Goal: Information Seeking & Learning: Learn about a topic

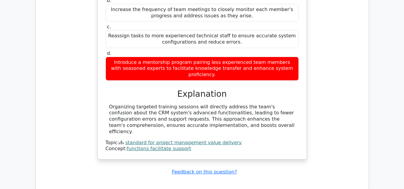
scroll to position [6776, 0]
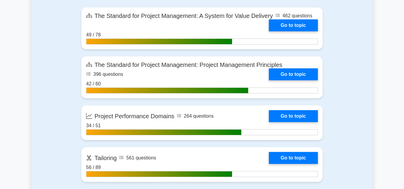
scroll to position [418, 0]
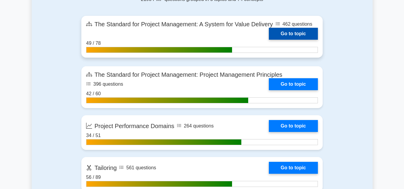
click at [287, 35] on link "Go to topic" at bounding box center [293, 34] width 49 height 12
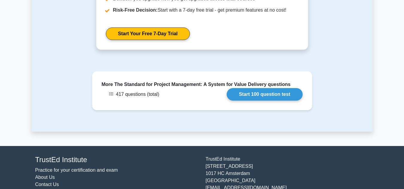
scroll to position [1133, 0]
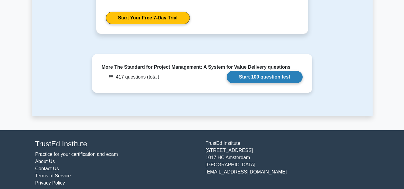
click at [246, 71] on link "Start 100 question test" at bounding box center [265, 77] width 76 height 13
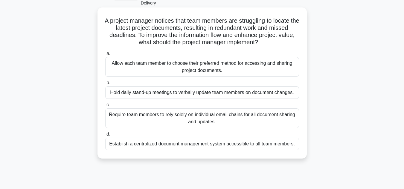
scroll to position [30, 0]
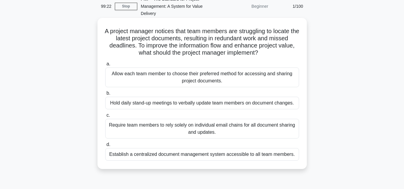
click at [248, 157] on div "Establish a centralized document management system accessible to all team membe…" at bounding box center [202, 154] width 194 height 13
click at [105, 147] on input "d. Establish a centralized document management system accessible to all team me…" at bounding box center [105, 145] width 0 height 4
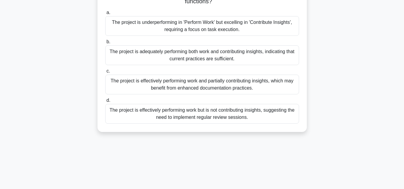
scroll to position [120, 0]
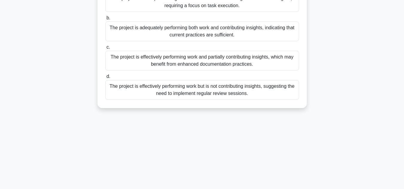
click at [228, 93] on div "The project is effectively performing work but is not contributing insights, su…" at bounding box center [202, 90] width 194 height 20
click at [105, 79] on input "d. The project is effectively performing work but is not contributing insights,…" at bounding box center [105, 77] width 0 height 4
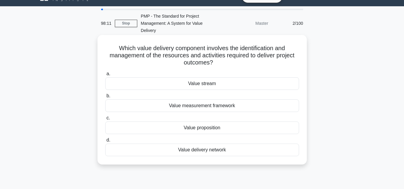
scroll to position [0, 0]
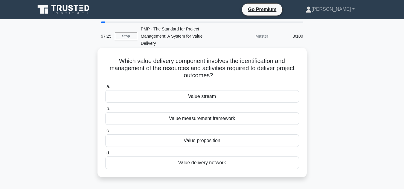
click at [205, 142] on div "Value proposition" at bounding box center [202, 141] width 194 height 13
click at [105, 133] on input "c. Value proposition" at bounding box center [105, 131] width 0 height 4
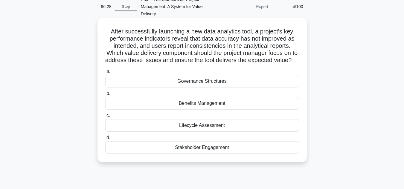
scroll to position [30, 0]
click at [213, 154] on div "Stakeholder Engagement" at bounding box center [202, 147] width 194 height 13
click at [105, 140] on input "d. Stakeholder Engagement" at bounding box center [105, 138] width 0 height 4
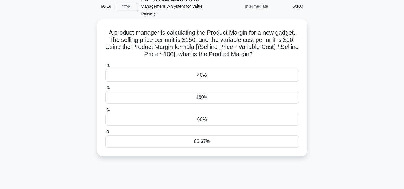
scroll to position [0, 0]
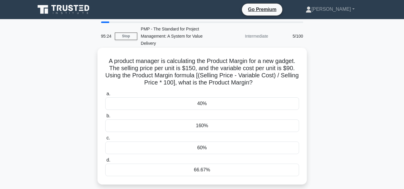
click at [182, 148] on div "60%" at bounding box center [202, 148] width 194 height 13
click at [105, 140] on input "c. 60%" at bounding box center [105, 138] width 0 height 4
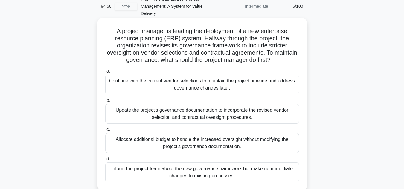
scroll to position [60, 0]
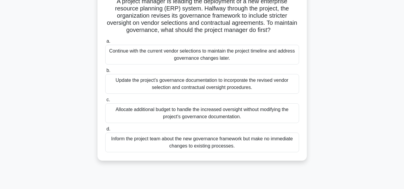
click at [199, 89] on div "Update the project’s governance documentation to incorporate the revised vendor…" at bounding box center [202, 84] width 194 height 20
click at [105, 73] on input "b. Update the project’s governance documentation to incorporate the revised ven…" at bounding box center [105, 71] width 0 height 4
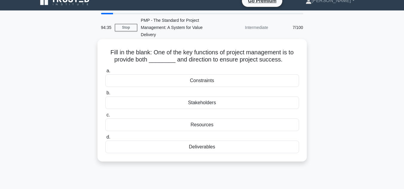
scroll to position [0, 0]
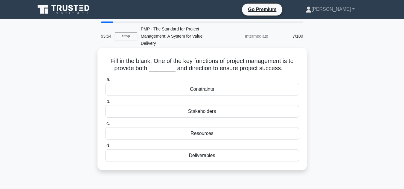
click at [211, 158] on div "Deliverables" at bounding box center [202, 155] width 194 height 13
click at [105, 148] on input "d. Deliverables" at bounding box center [105, 146] width 0 height 4
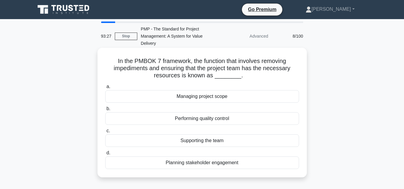
click at [207, 141] on div "Supporting the team" at bounding box center [202, 141] width 194 height 13
click at [105, 133] on input "c. Supporting the team" at bounding box center [105, 131] width 0 height 4
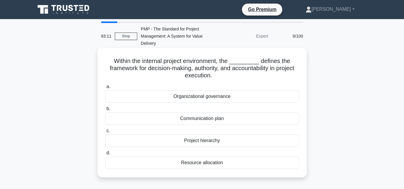
click at [215, 101] on div "Organizational governance" at bounding box center [202, 96] width 194 height 13
click at [105, 89] on input "a. Organizational governance" at bounding box center [105, 87] width 0 height 4
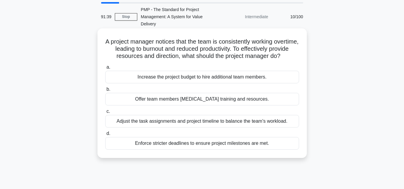
scroll to position [30, 0]
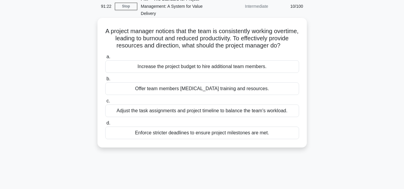
click at [169, 117] on div "Adjust the task assignments and project timeline to balance the team's workload." at bounding box center [202, 111] width 194 height 13
click at [105, 103] on input "c. Adjust the task assignments and project timeline to balance the team's workl…" at bounding box center [105, 101] width 0 height 4
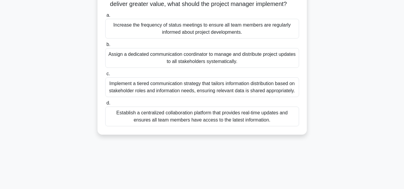
scroll to position [90, 0]
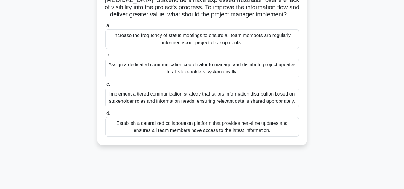
click at [209, 108] on div "Implement a tiered communication strategy that tailors information distribution…" at bounding box center [202, 98] width 194 height 20
click at [105, 86] on input "c. Implement a tiered communication strategy that tailors information distribut…" at bounding box center [105, 85] width 0 height 4
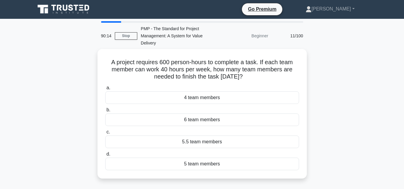
scroll to position [0, 0]
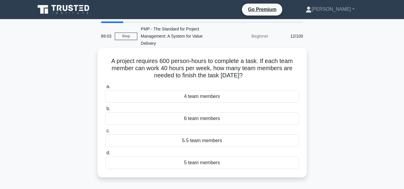
click at [207, 163] on div "5 team members" at bounding box center [202, 163] width 194 height 13
click at [105, 155] on input "d. 5 team members" at bounding box center [105, 153] width 0 height 4
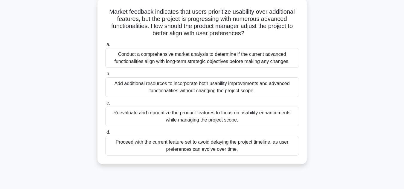
scroll to position [60, 0]
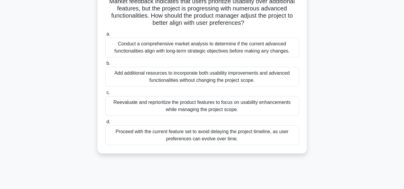
click at [191, 112] on div "Reevaluate and reprioritize the product features to focus on usability enhancem…" at bounding box center [202, 106] width 194 height 20
click at [105, 95] on input "c. Reevaluate and reprioritize the product features to focus on usability enhan…" at bounding box center [105, 93] width 0 height 4
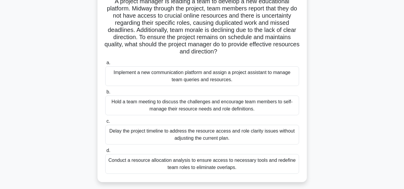
click at [189, 170] on div "Conduct a resource allocation analysis to ensure access to necessary tools and …" at bounding box center [202, 164] width 194 height 20
click at [105, 153] on input "d. Conduct a resource allocation analysis to ensure access to necessary tools a…" at bounding box center [105, 151] width 0 height 4
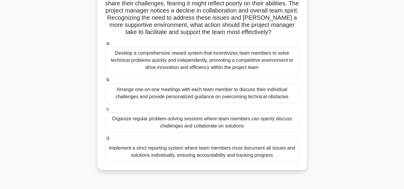
scroll to position [90, 0]
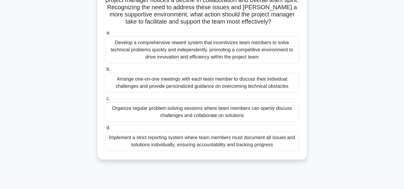
click at [168, 115] on div "Organize regular problem-solving sessions where team members can openly discuss…" at bounding box center [202, 112] width 194 height 20
click at [105, 101] on input "c. Organize regular problem-solving sessions where team members can openly disc…" at bounding box center [105, 99] width 0 height 4
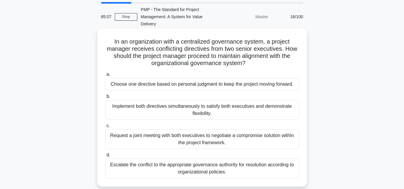
scroll to position [30, 0]
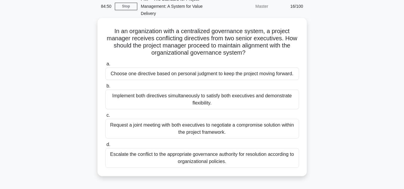
click at [140, 158] on div "Escalate the conflict to the appropriate governance authority for resolution ac…" at bounding box center [202, 158] width 194 height 20
click at [105, 147] on input "d. Escalate the conflict to the appropriate governance authority for resolution…" at bounding box center [105, 145] width 0 height 4
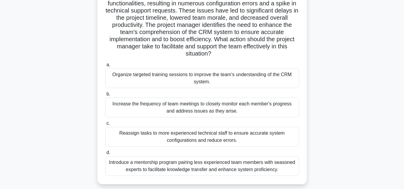
scroll to position [90, 0]
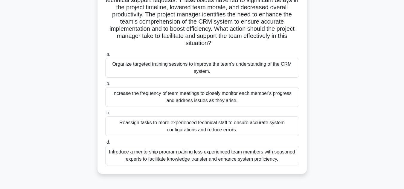
click at [220, 69] on div "Organize targeted training sessions to improve the team's understanding of the …" at bounding box center [202, 68] width 194 height 20
click at [105, 57] on input "a. Organize targeted training sessions to improve the team's understanding of t…" at bounding box center [105, 55] width 0 height 4
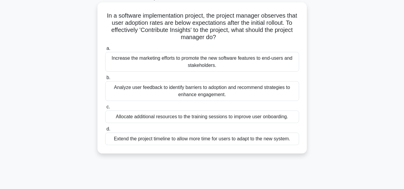
scroll to position [60, 0]
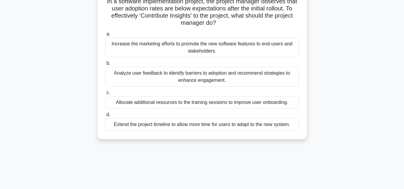
click at [202, 79] on div "Analyze user feedback to identify barriers to adoption and recommend strategies…" at bounding box center [202, 77] width 194 height 20
click at [105, 65] on input "b. Analyze user feedback to identify barriers to adoption and recommend strateg…" at bounding box center [105, 64] width 0 height 4
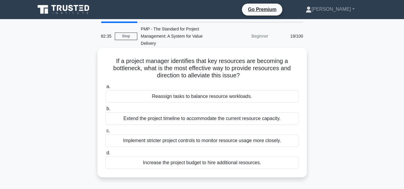
scroll to position [0, 0]
click at [204, 98] on div "Reassign tasks to balance resource workloads." at bounding box center [202, 96] width 194 height 13
click at [105, 89] on input "a. Reassign tasks to balance resource workloads." at bounding box center [105, 87] width 0 height 4
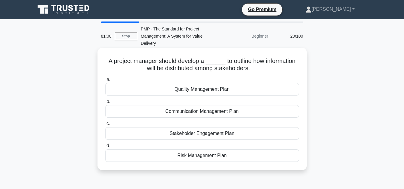
click at [193, 135] on div "Stakeholder Engagement Plan" at bounding box center [202, 133] width 194 height 13
click at [105, 126] on input "c. Stakeholder Engagement Plan" at bounding box center [105, 124] width 0 height 4
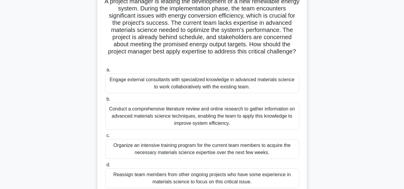
scroll to position [90, 0]
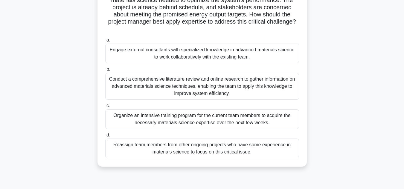
click at [186, 57] on div "Engage external consultants with specialized knowledge in advanced materials sc…" at bounding box center [202, 54] width 194 height 20
click at [105, 42] on input "a. Engage external consultants with specialized knowledge in advanced materials…" at bounding box center [105, 40] width 0 height 4
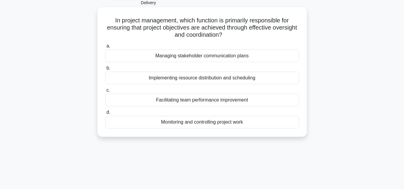
scroll to position [30, 0]
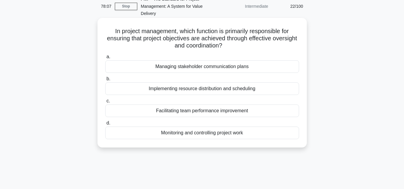
click at [221, 136] on div "Monitoring and controlling project work" at bounding box center [202, 133] width 194 height 13
click at [105, 125] on input "d. Monitoring and controlling project work" at bounding box center [105, 123] width 0 height 4
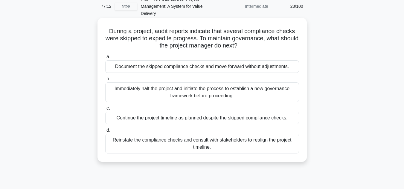
click at [193, 143] on div "Reinstate the compliance checks and consult with stakeholders to realign the pr…" at bounding box center [202, 144] width 194 height 20
click at [105, 132] on input "d. Reinstate the compliance checks and consult with stakeholders to realign the…" at bounding box center [105, 131] width 0 height 4
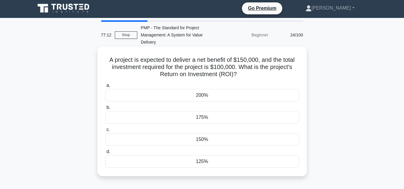
scroll to position [0, 0]
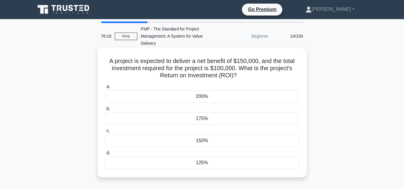
click at [204, 142] on div "150%" at bounding box center [202, 141] width 194 height 13
click at [105, 133] on input "c. 150%" at bounding box center [105, 131] width 0 height 4
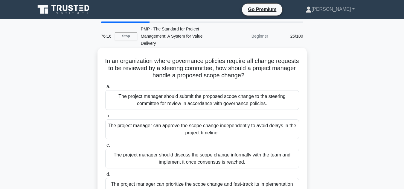
scroll to position [30, 0]
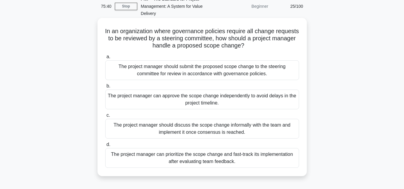
click at [221, 73] on div "The project manager should submit the proposed scope change to the steering com…" at bounding box center [202, 70] width 194 height 20
click at [105, 59] on input "a. The project manager should submit the proposed scope change to the steering …" at bounding box center [105, 57] width 0 height 4
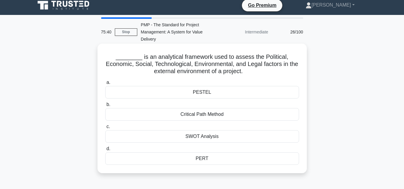
scroll to position [0, 0]
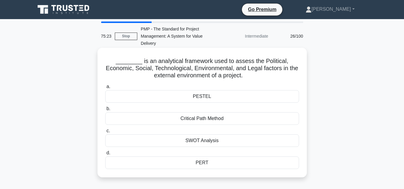
click at [207, 97] on div "PESTEL" at bounding box center [202, 96] width 194 height 13
click at [105, 89] on input "[PERSON_NAME][GEOGRAPHIC_DATA]" at bounding box center [105, 87] width 0 height 4
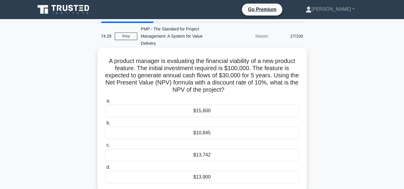
click at [203, 116] on div "$15,600" at bounding box center [202, 111] width 194 height 13
click at [105, 103] on input "a. $15,600" at bounding box center [105, 101] width 0 height 4
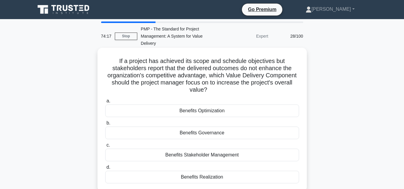
scroll to position [30, 0]
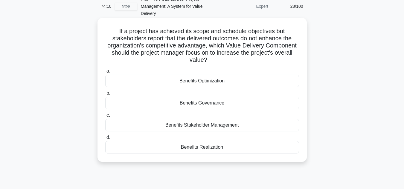
click at [202, 148] on div "Benefits Realization" at bounding box center [202, 147] width 194 height 13
click at [105, 140] on input "d. Benefits Realization" at bounding box center [105, 138] width 0 height 4
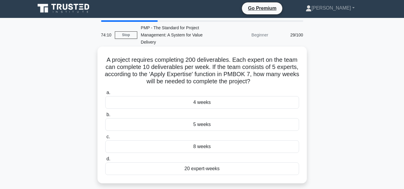
scroll to position [0, 0]
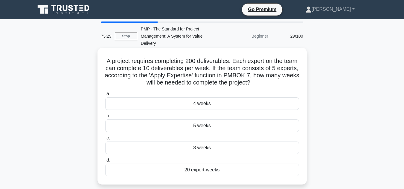
click at [242, 106] on div "4 weeks" at bounding box center [202, 103] width 194 height 13
click at [105, 96] on input "a. 4 weeks" at bounding box center [105, 94] width 0 height 4
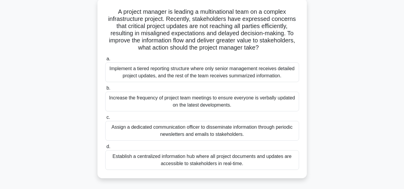
scroll to position [60, 0]
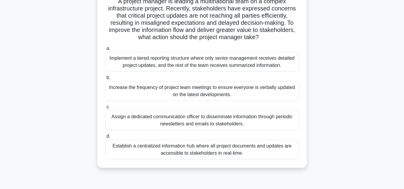
click at [231, 155] on div "Establish a centralized information hub where all project documents and updates…" at bounding box center [202, 150] width 194 height 20
click at [105, 138] on input "d. Establish a centralized information hub where all project documents and upda…" at bounding box center [105, 137] width 0 height 4
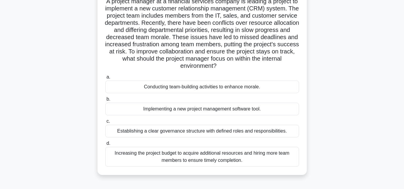
click at [199, 135] on div "Establishing a clear governance structure with defined roles and responsibiliti…" at bounding box center [202, 131] width 194 height 13
click at [105, 123] on input "c. Establishing a clear governance structure with defined roles and responsibil…" at bounding box center [105, 122] width 0 height 4
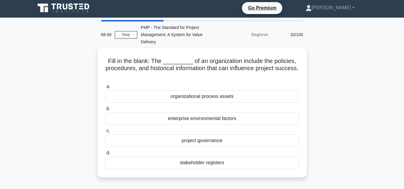
scroll to position [0, 0]
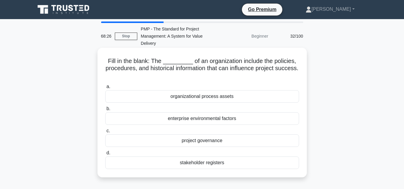
click at [205, 97] on div "organizational process assets" at bounding box center [202, 96] width 194 height 13
click at [105, 89] on input "a. organizational process assets" at bounding box center [105, 87] width 0 height 4
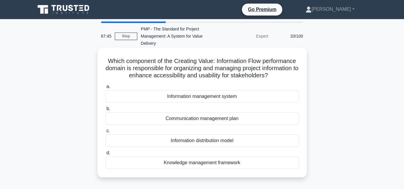
click at [199, 97] on div "Information management system" at bounding box center [202, 96] width 194 height 13
click at [105, 89] on input "a. Information management system" at bounding box center [105, 87] width 0 height 4
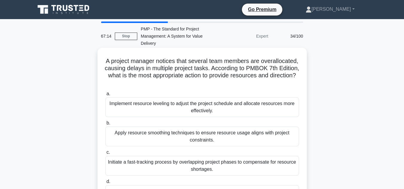
scroll to position [30, 0]
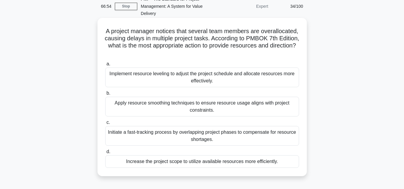
click at [209, 81] on div "Implement resource leveling to adjust the project schedule and allocate resourc…" at bounding box center [202, 78] width 194 height 20
click at [105, 66] on input "a. Implement resource leveling to adjust the project schedule and allocate reso…" at bounding box center [105, 64] width 0 height 4
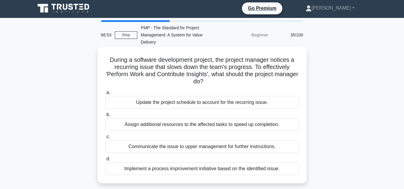
scroll to position [0, 0]
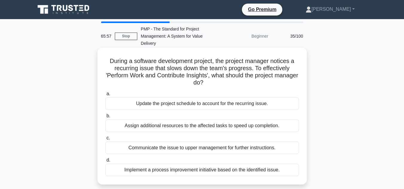
click at [229, 172] on div "Implement a process improvement initiative based on the identified issue." at bounding box center [202, 170] width 194 height 13
click at [105, 162] on input "d. Implement a process improvement initiative based on the identified issue." at bounding box center [105, 160] width 0 height 4
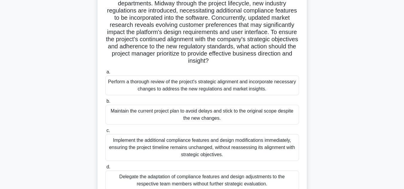
scroll to position [120, 0]
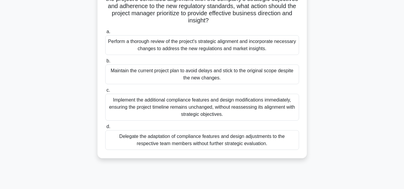
click at [213, 50] on div "Perform a thorough review of the project's strategic alignment and incorporate …" at bounding box center [202, 45] width 194 height 20
click at [105, 34] on input "a. Perform a thorough review of the project's strategic alignment and incorpora…" at bounding box center [105, 32] width 0 height 4
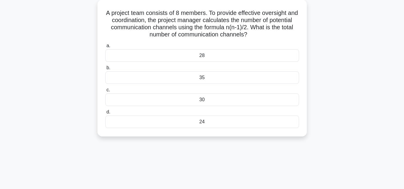
scroll to position [0, 0]
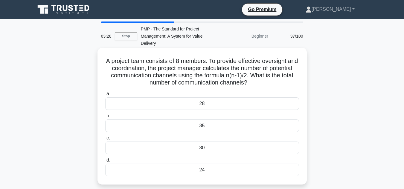
click at [183, 110] on div "28" at bounding box center [202, 103] width 194 height 13
click at [105, 96] on input "a. 28" at bounding box center [105, 94] width 0 height 4
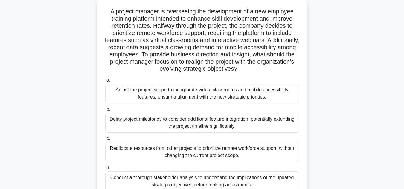
scroll to position [60, 0]
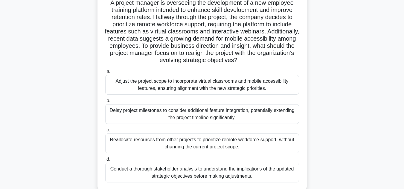
click at [212, 174] on div "Conduct a thorough stakeholder analysis to understand the implications of the u…" at bounding box center [202, 173] width 194 height 20
click at [105, 161] on input "d. Conduct a thorough stakeholder analysis to understand the implications of th…" at bounding box center [105, 160] width 0 height 4
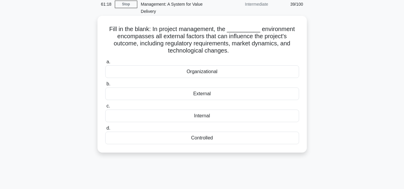
scroll to position [0, 0]
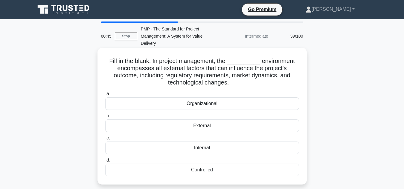
click at [208, 127] on div "External" at bounding box center [202, 126] width 194 height 13
click at [105, 118] on input "b. External" at bounding box center [105, 116] width 0 height 4
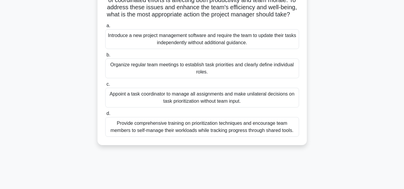
scroll to position [60, 0]
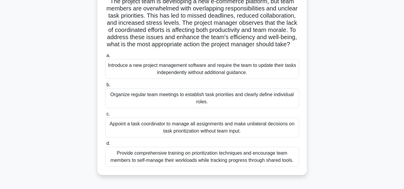
click at [202, 108] on div "Organize regular team meetings to establish task priorities and clearly define …" at bounding box center [202, 98] width 194 height 20
click at [105, 87] on input "b. Organize regular team meetings to establish task priorities and clearly defi…" at bounding box center [105, 85] width 0 height 4
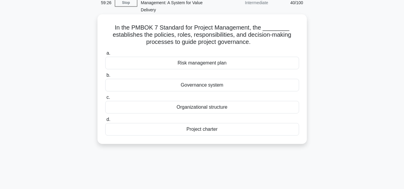
scroll to position [0, 0]
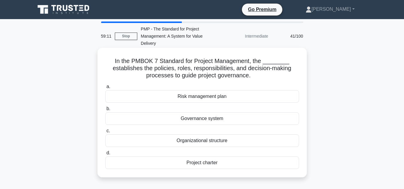
click at [198, 141] on div "Organizational structure" at bounding box center [202, 141] width 194 height 13
click at [105, 133] on input "c. Organizational structure" at bounding box center [105, 131] width 0 height 4
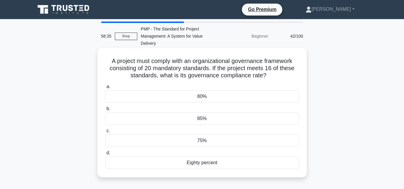
click at [215, 97] on div "80%" at bounding box center [202, 96] width 194 height 13
click at [105, 89] on input "a. 80%" at bounding box center [105, 87] width 0 height 4
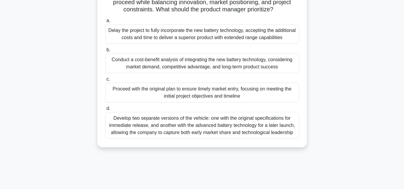
scroll to position [120, 0]
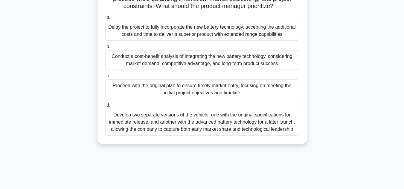
click at [167, 70] on div "Conduct a cost-benefit analysis of integrating the new battery technology, cons…" at bounding box center [202, 60] width 194 height 20
click at [105, 49] on input "b. Conduct a cost-benefit analysis of integrating the new battery technology, c…" at bounding box center [105, 47] width 0 height 4
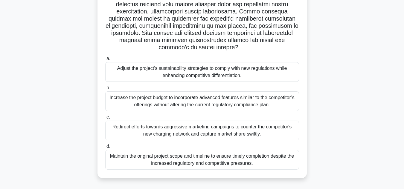
scroll to position [134, 0]
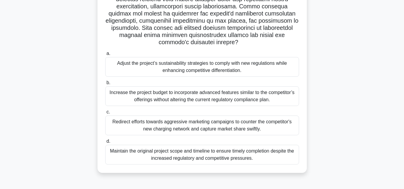
click at [196, 68] on div "Adjust the project’s sustainability strategies to comply with new regulations w…" at bounding box center [202, 67] width 194 height 20
click at [105, 56] on input "a. Adjust the project’s sustainability strategies to comply with new regulation…" at bounding box center [105, 54] width 0 height 4
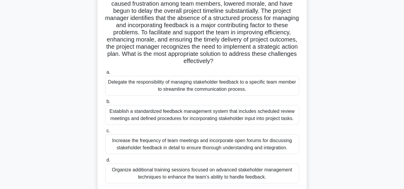
scroll to position [90, 0]
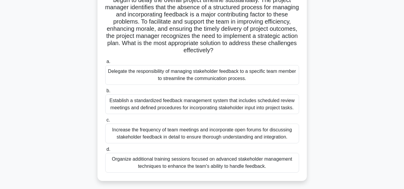
click at [162, 102] on div "Establish a standardized feedback management system that includes scheduled rev…" at bounding box center [202, 104] width 194 height 20
click at [105, 93] on input "b. Establish a standardized feedback management system that includes scheduled …" at bounding box center [105, 91] width 0 height 4
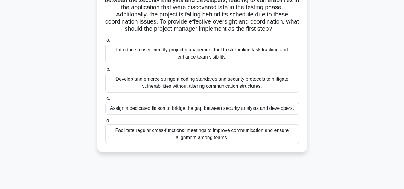
click at [216, 144] on div "Facilitate regular cross-functional meetings to improve communication and ensur…" at bounding box center [202, 134] width 194 height 20
click at [105, 123] on input "d. Facilitate regular cross-functional meetings to improve communication and en…" at bounding box center [105, 121] width 0 height 4
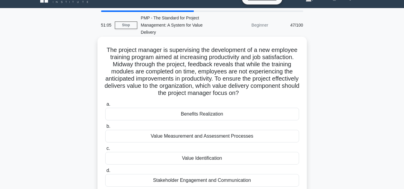
scroll to position [30, 0]
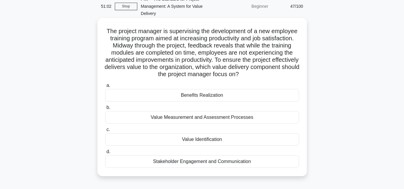
click at [201, 97] on div "Benefits Realization" at bounding box center [202, 95] width 194 height 13
click at [105, 88] on input "a. Benefits Realization" at bounding box center [105, 86] width 0 height 4
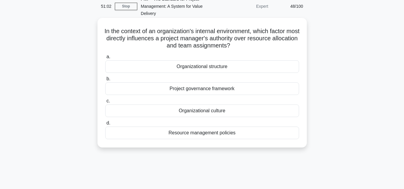
scroll to position [0, 0]
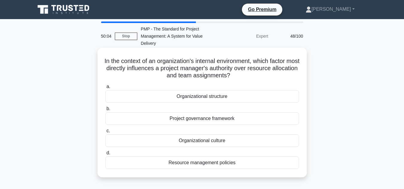
click at [210, 120] on div "Project governance framework" at bounding box center [202, 118] width 194 height 13
click at [105, 111] on input "b. Project governance framework" at bounding box center [105, 109] width 0 height 4
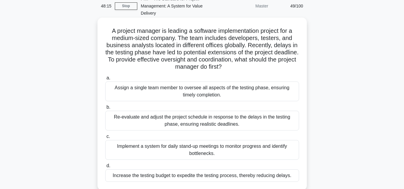
scroll to position [30, 0]
click at [214, 97] on div "Assign a single team member to oversee all aspects of the testing phase, ensuri…" at bounding box center [202, 92] width 194 height 20
click at [105, 80] on input "a. Assign a single team member to oversee all aspects of the testing phase, ens…" at bounding box center [105, 79] width 0 height 4
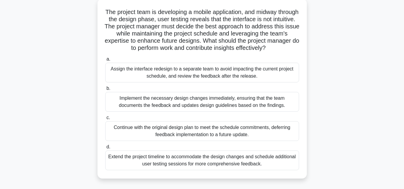
scroll to position [60, 0]
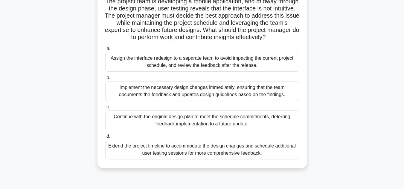
click at [176, 101] on div "Implement the necessary design changes immediately, ensuring that the team docu…" at bounding box center [202, 91] width 194 height 20
click at [105, 80] on input "b. Implement the necessary design changes immediately, ensuring that the team d…" at bounding box center [105, 78] width 0 height 4
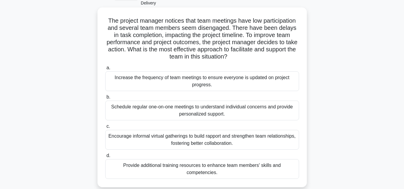
scroll to position [30, 0]
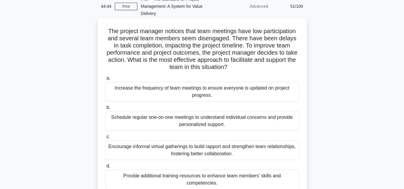
click at [174, 154] on div "Encourage informal virtual gatherings to build rapport and strengthen team rela…" at bounding box center [202, 151] width 194 height 20
click at [105, 139] on input "c. Encourage informal virtual gatherings to build rapport and strengthen team r…" at bounding box center [105, 137] width 0 height 4
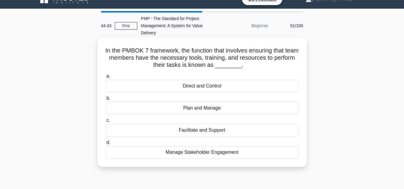
scroll to position [0, 0]
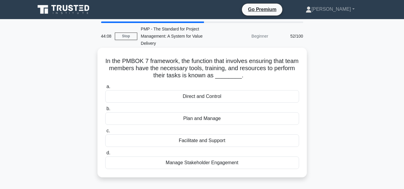
click at [206, 145] on div "Facilitate and Support" at bounding box center [202, 141] width 194 height 13
click at [105, 133] on input "c. Facilitate and Support" at bounding box center [105, 131] width 0 height 4
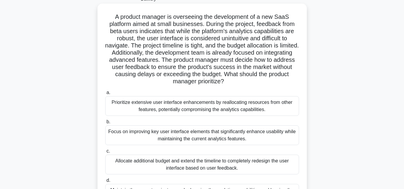
scroll to position [30, 0]
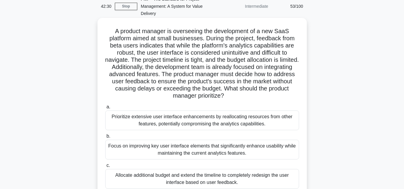
click at [226, 149] on div "Focus on improving key user interface elements that significantly enhance usabi…" at bounding box center [202, 150] width 194 height 20
click at [105, 138] on input "b. Focus on improving key user interface elements that significantly enhance us…" at bounding box center [105, 137] width 0 height 4
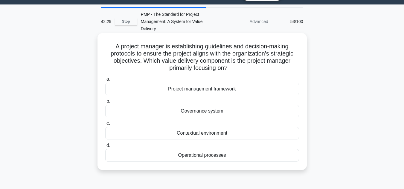
scroll to position [0, 0]
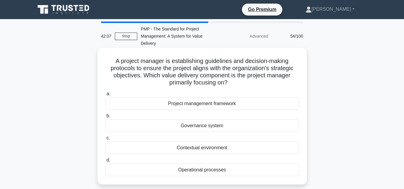
click at [204, 127] on div "Governance system" at bounding box center [202, 126] width 194 height 13
click at [105, 118] on input "b. Governance system" at bounding box center [105, 116] width 0 height 4
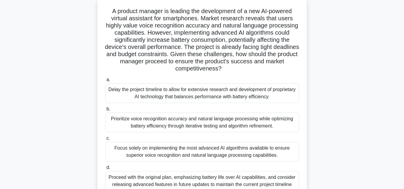
scroll to position [60, 0]
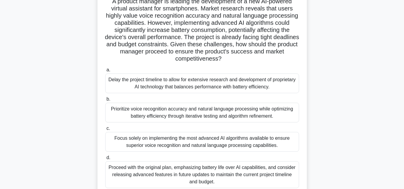
click at [177, 172] on div "Proceed with the original plan, emphasizing battery life over AI capabilities, …" at bounding box center [202, 174] width 194 height 27
click at [105, 160] on input "d. Proceed with the original plan, emphasizing battery life over AI capabilitie…" at bounding box center [105, 158] width 0 height 4
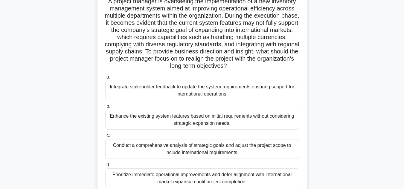
scroll to position [90, 0]
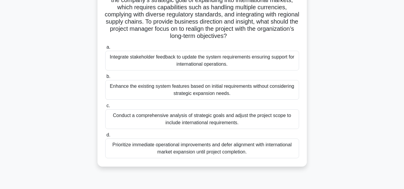
click at [196, 129] on div "Conduct a comprehensive analysis of strategic goals and adjust the project scop…" at bounding box center [202, 119] width 194 height 20
click at [105, 108] on input "c. Conduct a comprehensive analysis of strategic goals and adjust the project s…" at bounding box center [105, 106] width 0 height 4
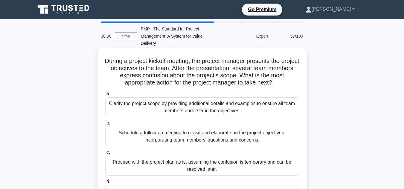
scroll to position [30, 0]
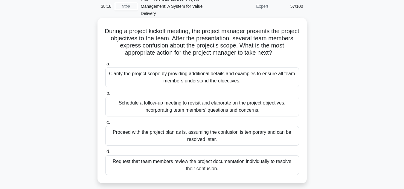
click at [180, 107] on div "Schedule a follow-up meeting to revisit and elaborate on the project objectives…" at bounding box center [202, 107] width 194 height 20
click at [105, 95] on input "b. Schedule a follow-up meeting to revisit and elaborate on the project objecti…" at bounding box center [105, 93] width 0 height 4
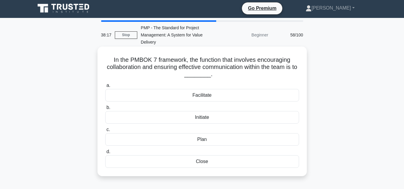
scroll to position [0, 0]
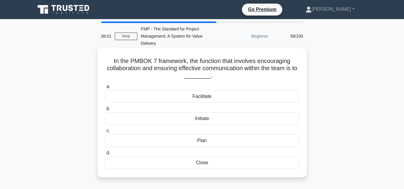
click at [205, 98] on div "Facilitate" at bounding box center [202, 96] width 194 height 13
click at [105, 89] on input "a. Facilitate" at bounding box center [105, 87] width 0 height 4
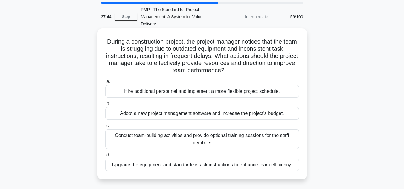
scroll to position [30, 0]
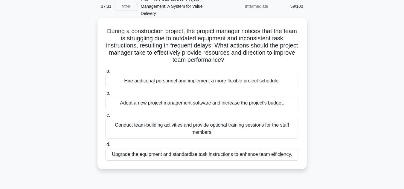
click at [239, 156] on div "Upgrade the equipment and standardize task instructions to enhance team efficie…" at bounding box center [202, 154] width 194 height 13
click at [105, 147] on input "d. Upgrade the equipment and standardize task instructions to enhance team effi…" at bounding box center [105, 145] width 0 height 4
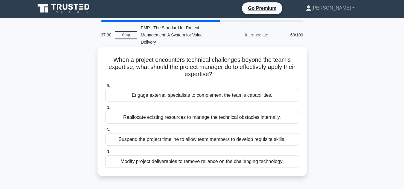
scroll to position [0, 0]
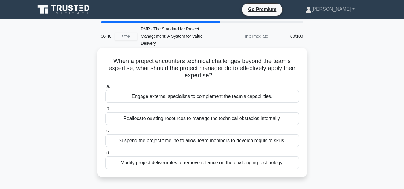
click at [197, 99] on div "Engage external specialists to complement the team's capabilities." at bounding box center [202, 96] width 194 height 13
click at [105, 89] on input "a. Engage external specialists to complement the team's capabilities." at bounding box center [105, 87] width 0 height 4
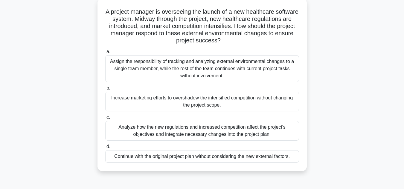
scroll to position [60, 0]
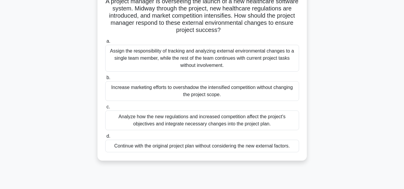
click at [207, 122] on div "Analyze how the new regulations and increased competition affect the project's …" at bounding box center [202, 121] width 194 height 20
click at [105, 109] on input "c. Analyze how the new regulations and increased competition affect the project…" at bounding box center [105, 107] width 0 height 4
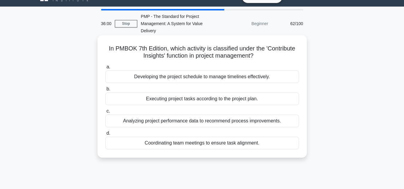
scroll to position [0, 0]
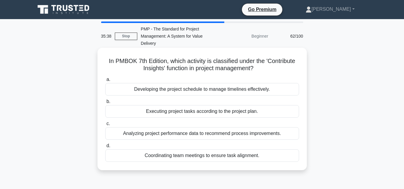
click at [215, 135] on div "Analyzing project performance data to recommend process improvements." at bounding box center [202, 133] width 194 height 13
click at [105, 126] on input "c. Analyzing project performance data to recommend process improvements." at bounding box center [105, 124] width 0 height 4
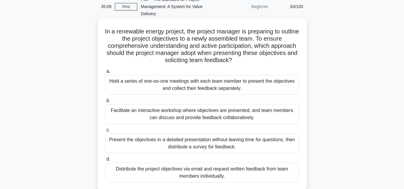
scroll to position [30, 0]
click at [227, 117] on div "Facilitate an interactive workshop where objectives are presented, and team mem…" at bounding box center [202, 114] width 194 height 20
click at [105, 103] on input "b. Facilitate an interactive workshop where objectives are presented, and team …" at bounding box center [105, 101] width 0 height 4
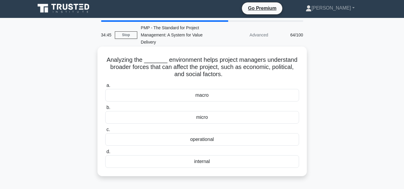
scroll to position [0, 0]
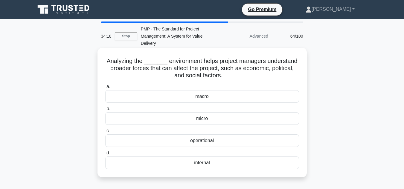
click at [211, 143] on div "operational" at bounding box center [202, 141] width 194 height 13
click at [105, 133] on input "c. operational" at bounding box center [105, 131] width 0 height 4
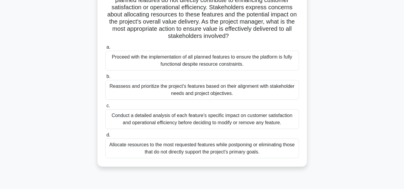
scroll to position [90, 0]
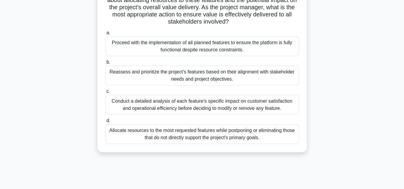
click at [213, 76] on div "Reassess and prioritize the project's features based on their alignment with st…" at bounding box center [202, 76] width 194 height 20
click at [105, 64] on input "b. Reassess and prioritize the project's features based on their alignment with…" at bounding box center [105, 62] width 0 height 4
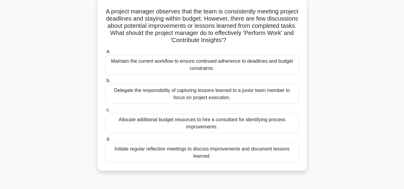
scroll to position [60, 0]
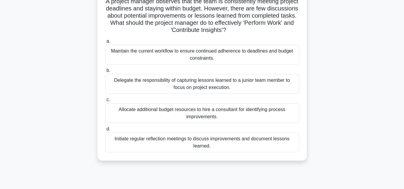
click at [214, 145] on div "Initiate regular reflection meetings to discuss improvements and document lesso…" at bounding box center [202, 143] width 194 height 20
click at [105, 131] on input "d. Initiate regular reflection meetings to discuss improvements and document le…" at bounding box center [105, 129] width 0 height 4
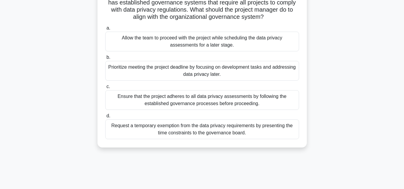
scroll to position [90, 0]
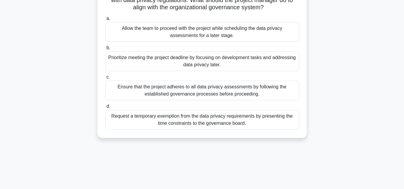
click at [191, 100] on div "Ensure that the project adheres to all data privacy assessments by following th…" at bounding box center [202, 91] width 194 height 20
click at [105, 79] on input "c. Ensure that the project adheres to all data privacy assessments by following…" at bounding box center [105, 77] width 0 height 4
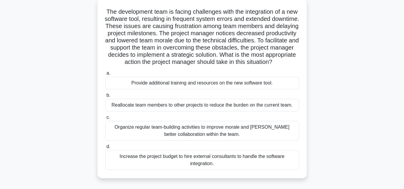
scroll to position [60, 0]
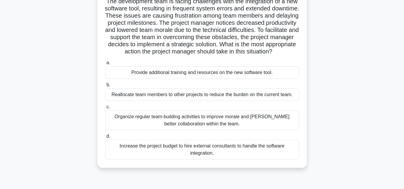
click at [172, 79] on div "Provide additional training and resources on the new software tool." at bounding box center [202, 72] width 194 height 13
click at [105, 65] on input "a. Provide additional training and resources on the new software tool." at bounding box center [105, 63] width 0 height 4
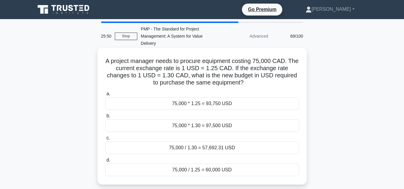
scroll to position [30, 0]
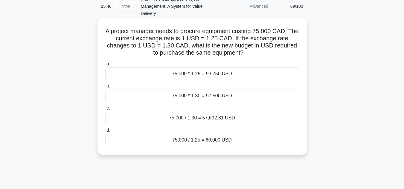
click at [245, 69] on div "75,000 * 1.25 = 93,750 USD" at bounding box center [202, 74] width 194 height 13
click at [105, 66] on input "a. 75,000 * 1.25 = 93,750 USD" at bounding box center [105, 64] width 0 height 4
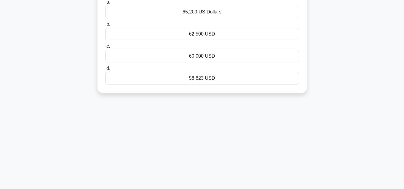
scroll to position [104, 0]
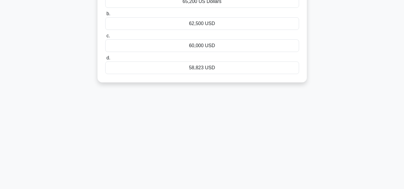
click at [344, 128] on div "23:06 Stop PMP - The Standard for Project Management: A System for Value Delive…" at bounding box center [202, 67] width 341 height 299
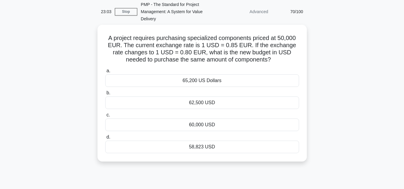
scroll to position [14, 0]
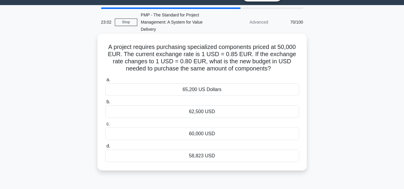
click at [216, 116] on div "62,500 USD" at bounding box center [202, 112] width 194 height 13
click at [105, 104] on input "b. 62,500 USD" at bounding box center [105, 102] width 0 height 4
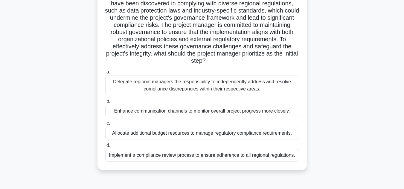
scroll to position [90, 0]
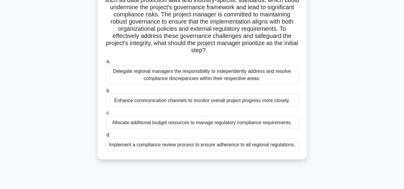
click at [197, 147] on div "Implement a compliance review process to ensure adherence to all regional regul…" at bounding box center [202, 145] width 194 height 13
click at [105, 137] on input "d. Implement a compliance review process to ensure adherence to all regional re…" at bounding box center [105, 135] width 0 height 4
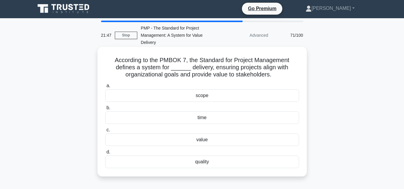
scroll to position [0, 0]
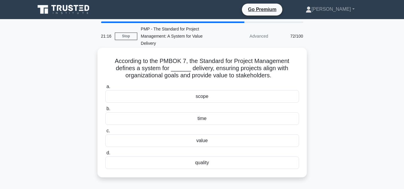
click at [205, 142] on div "value" at bounding box center [202, 141] width 194 height 13
click at [105, 133] on input "c. value" at bounding box center [105, 131] width 0 height 4
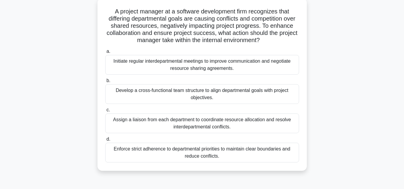
scroll to position [60, 0]
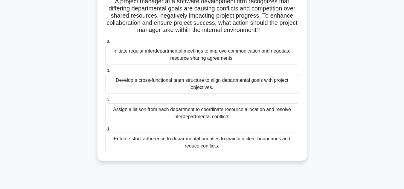
click at [210, 60] on div "Initiate regular interdepartmental meetings to improve communication and negoti…" at bounding box center [202, 55] width 194 height 20
click at [105, 43] on input "a. Initiate regular interdepartmental meetings to improve communication and neg…" at bounding box center [105, 41] width 0 height 4
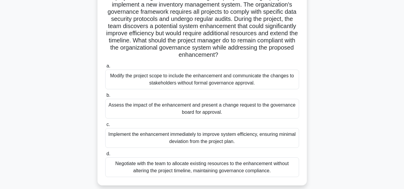
scroll to position [90, 0]
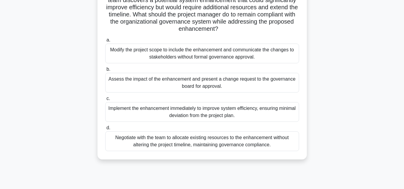
click at [180, 87] on div "Assess the impact of the enhancement and present a change request to the govern…" at bounding box center [202, 83] width 194 height 20
click at [105, 71] on input "b. Assess the impact of the enhancement and present a change request to the gov…" at bounding box center [105, 70] width 0 height 4
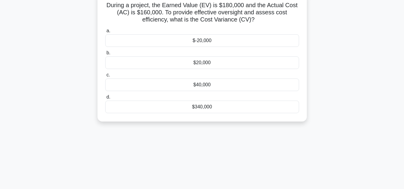
scroll to position [0, 0]
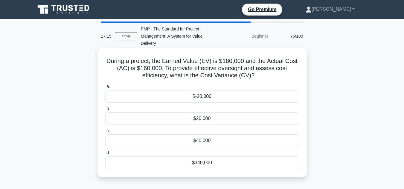
click at [208, 118] on div "$20,000" at bounding box center [202, 118] width 194 height 13
click at [105, 111] on input "b. $20,000" at bounding box center [105, 109] width 0 height 4
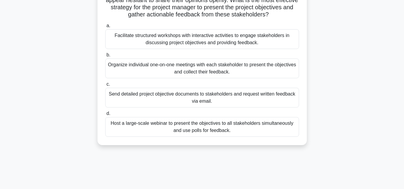
scroll to position [60, 0]
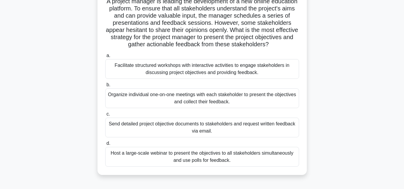
click at [165, 100] on div "Organize individual one-on-one meetings with each stakeholder to present the ob…" at bounding box center [202, 98] width 194 height 20
click at [105, 87] on input "b. Organize individual one-on-one meetings with each stakeholder to present the…" at bounding box center [105, 85] width 0 height 4
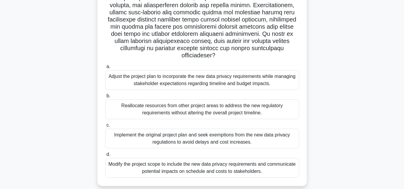
scroll to position [143, 0]
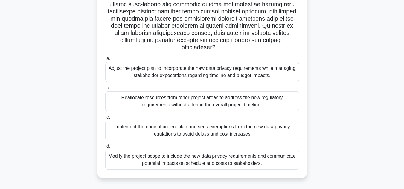
click at [157, 74] on div "Adjust the project plan to incorporate the new data privacy requirements while …" at bounding box center [202, 72] width 194 height 20
click at [105, 61] on input "a. Adjust the project plan to incorporate the new data privacy requirements whi…" at bounding box center [105, 59] width 0 height 4
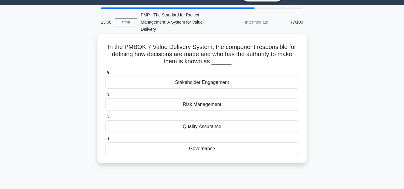
scroll to position [0, 0]
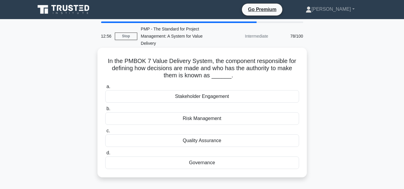
click at [203, 164] on div "Governance" at bounding box center [202, 163] width 194 height 13
click at [105, 155] on input "d. Governance" at bounding box center [105, 153] width 0 height 4
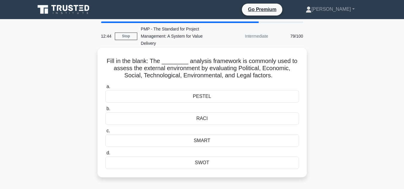
click at [201, 98] on div "PESTEL" at bounding box center [202, 96] width 194 height 13
click at [105, 89] on input "[PERSON_NAME][GEOGRAPHIC_DATA]" at bounding box center [105, 87] width 0 height 4
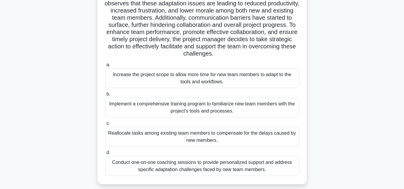
scroll to position [90, 0]
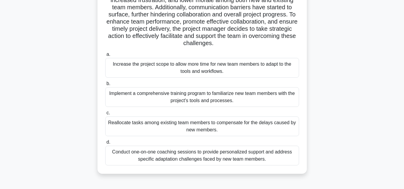
click at [234, 158] on div "Conduct one-on-one coaching sessions to provide personalized support and addres…" at bounding box center [202, 156] width 194 height 20
click at [105, 144] on input "d. Conduct one-on-one coaching sessions to provide personalized support and add…" at bounding box center [105, 143] width 0 height 4
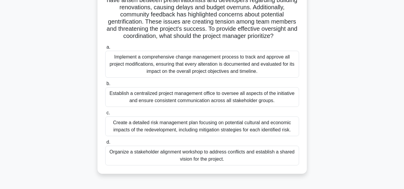
click at [222, 161] on div "Organize a stakeholder alignment workshop to address conflicts and establish a …" at bounding box center [202, 156] width 194 height 20
click at [105, 144] on input "d. Organize a stakeholder alignment workshop to address conflicts and establish…" at bounding box center [105, 143] width 0 height 4
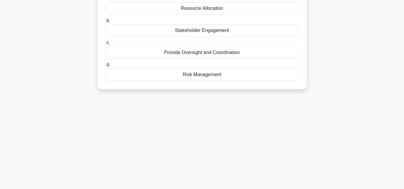
scroll to position [0, 0]
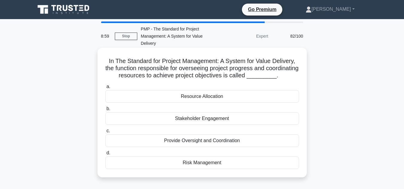
click at [210, 147] on div "Provide Oversight and Coordination" at bounding box center [202, 141] width 194 height 13
click at [105, 133] on input "c. Provide Oversight and Coordination" at bounding box center [105, 131] width 0 height 4
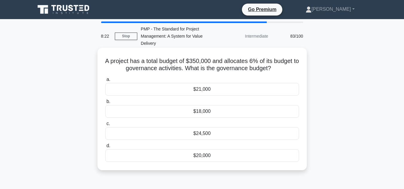
click at [203, 89] on div "$21,000" at bounding box center [202, 89] width 194 height 13
click at [105, 82] on input "a. $21,000" at bounding box center [105, 80] width 0 height 4
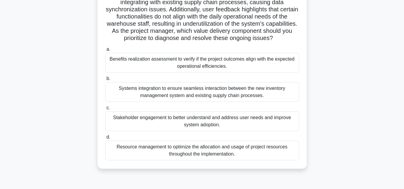
scroll to position [120, 0]
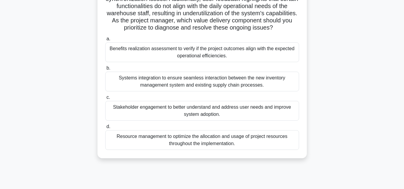
click at [184, 54] on div "Benefits realization assessment to verify if the project outcomes align with th…" at bounding box center [202, 52] width 194 height 20
click at [105, 41] on input "a. Benefits realization assessment to verify if the project outcomes align with…" at bounding box center [105, 39] width 0 height 4
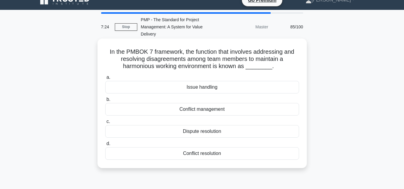
scroll to position [0, 0]
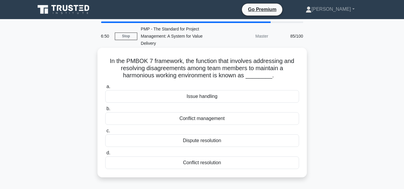
click at [209, 122] on div "Conflict management" at bounding box center [202, 118] width 194 height 13
click at [105, 111] on input "b. Conflict management" at bounding box center [105, 109] width 0 height 4
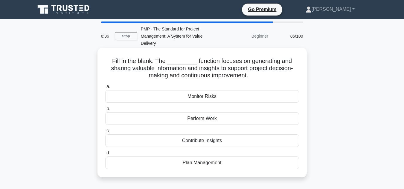
click at [218, 139] on div "Contribute Insights" at bounding box center [202, 141] width 194 height 13
click at [105, 133] on input "c. Contribute Insights" at bounding box center [105, 131] width 0 height 4
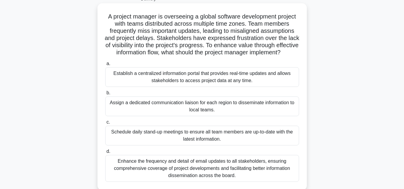
scroll to position [30, 0]
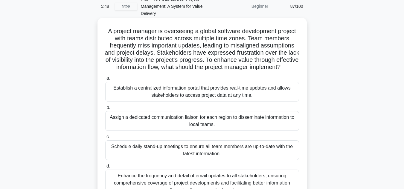
click at [209, 101] on div "Establish a centralized information portal that provides real-time updates and …" at bounding box center [202, 92] width 194 height 20
click at [105, 80] on input "a. Establish a centralized information portal that provides real-time updates a…" at bounding box center [105, 79] width 0 height 4
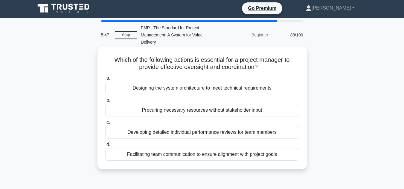
scroll to position [0, 0]
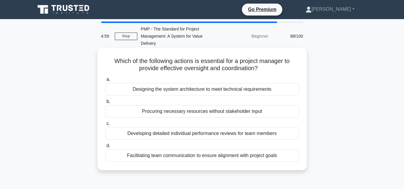
click at [196, 158] on div "Facilitating team communication to ensure alignment with project goals" at bounding box center [202, 155] width 194 height 13
click at [105, 148] on input "d. Facilitating team communication to ensure alignment with project goals" at bounding box center [105, 146] width 0 height 4
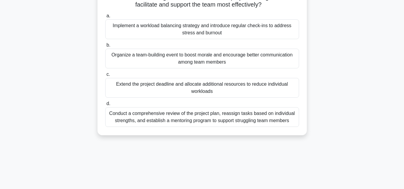
scroll to position [120, 0]
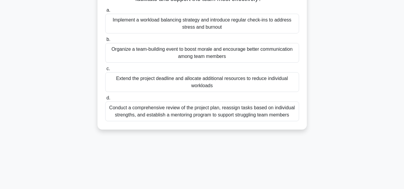
click at [196, 121] on div "Conduct a comprehensive review of the project plan, reassign tasks based on ind…" at bounding box center [202, 112] width 194 height 20
click at [105, 100] on input "d. Conduct a comprehensive review of the project plan, reassign tasks based on …" at bounding box center [105, 98] width 0 height 4
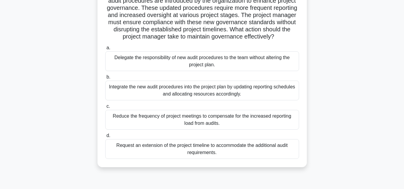
scroll to position [90, 0]
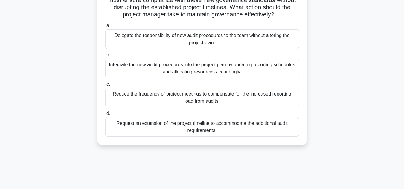
click at [191, 78] on div "Integrate the new audit procedures into the project plan by updating reporting …" at bounding box center [202, 69] width 194 height 20
click at [105, 57] on input "b. Integrate the new audit procedures into the project plan by updating reporti…" at bounding box center [105, 55] width 0 height 4
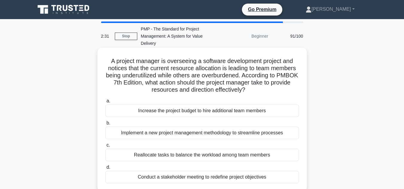
scroll to position [30, 0]
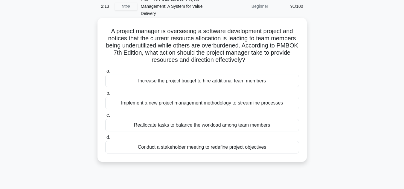
click at [215, 126] on div "Reallocate tasks to balance the workload among team members" at bounding box center [202, 125] width 194 height 13
click at [105, 117] on input "c. Reallocate tasks to balance the workload among team members" at bounding box center [105, 116] width 0 height 4
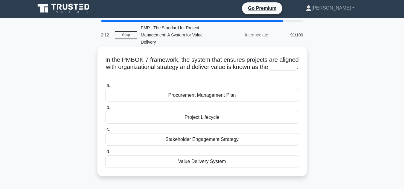
scroll to position [0, 0]
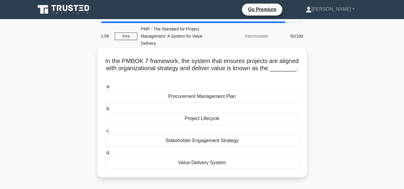
click at [204, 164] on div "Value Delivery System" at bounding box center [202, 163] width 194 height 13
click at [105, 155] on input "d. Value Delivery System" at bounding box center [105, 153] width 0 height 4
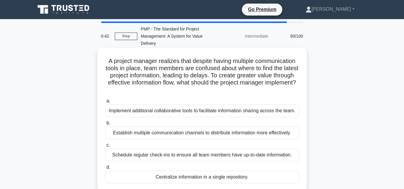
click at [230, 115] on div "Implement additional collaborative tools to facilitate information sharing acro…" at bounding box center [202, 111] width 194 height 13
click at [105, 103] on input "a. Implement additional collaborative tools to facilitate information sharing a…" at bounding box center [105, 101] width 0 height 4
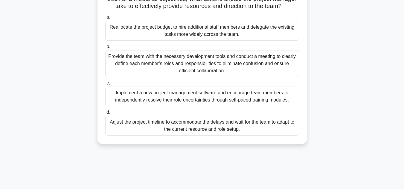
scroll to position [90, 0]
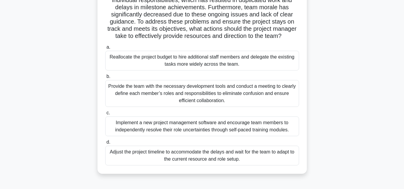
click at [203, 62] on div "Reallocate the project budget to hire additional staff members and delegate the…" at bounding box center [202, 61] width 194 height 20
click at [105, 49] on input "a. Reallocate the project budget to hire additional staff members and delegate …" at bounding box center [105, 47] width 0 height 4
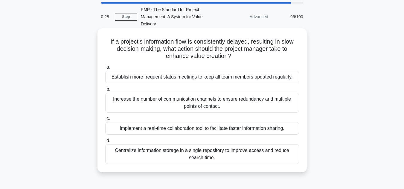
scroll to position [30, 0]
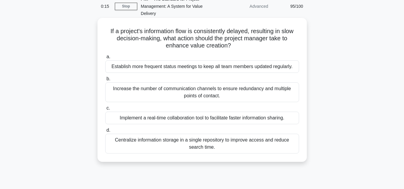
click at [235, 121] on div "Implement a real-time collaboration tool to facilitate faster information shari…" at bounding box center [202, 118] width 194 height 13
click at [105, 110] on input "c. Implement a real-time collaboration tool to facilitate faster information sh…" at bounding box center [105, 108] width 0 height 4
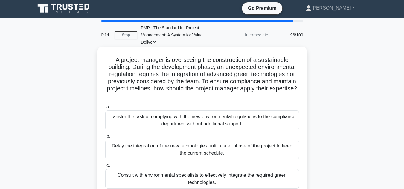
scroll to position [0, 0]
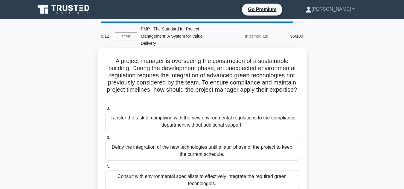
click at [190, 151] on div "Delay the integration of the new technologies until a later phase of the projec…" at bounding box center [202, 151] width 194 height 20
click at [105, 140] on input "[PERSON_NAME] the integration of the new technologies until a later phase of th…" at bounding box center [105, 138] width 0 height 4
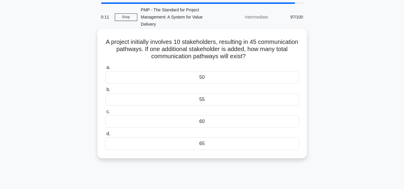
scroll to position [30, 0]
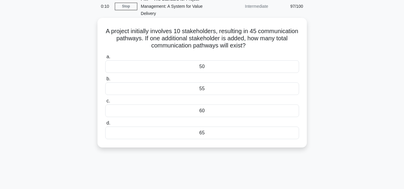
click at [197, 109] on div "60" at bounding box center [202, 111] width 194 height 13
click at [105, 103] on input "c. 60" at bounding box center [105, 101] width 0 height 4
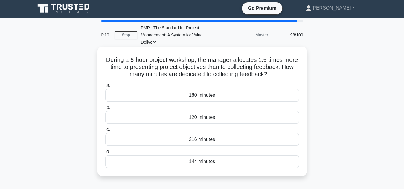
scroll to position [0, 0]
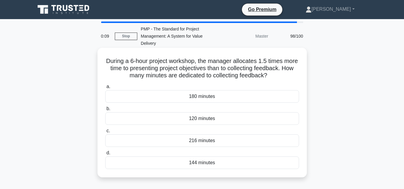
click at [187, 99] on div "180 minutes" at bounding box center [202, 96] width 194 height 13
click at [105, 89] on input "a. 180 minutes" at bounding box center [105, 87] width 0 height 4
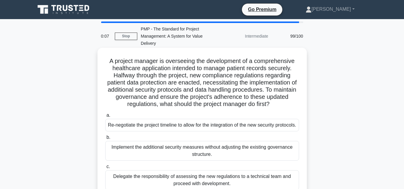
click at [186, 132] on div "Re-negotiate the project timeline to allow for the integration of the new secur…" at bounding box center [202, 125] width 194 height 13
click at [105, 117] on input "a. Re-negotiate the project timeline to allow for the integration of the new se…" at bounding box center [105, 116] width 0 height 4
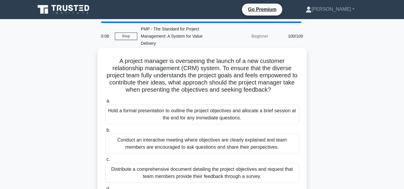
click at [183, 120] on div "Hold a formal presentation to outline the project objectives and allocate a bri…" at bounding box center [202, 115] width 194 height 20
click at [105, 103] on input "a. Hold a formal presentation to outline the project objectives and allocate a …" at bounding box center [105, 101] width 0 height 4
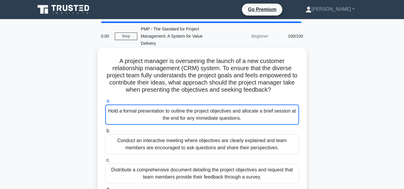
scroll to position [11, 0]
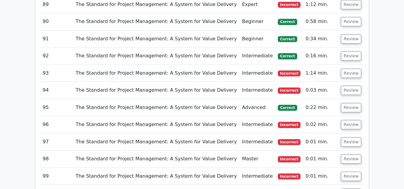
scroll to position [2272, 0]
